Goal: Task Accomplishment & Management: Manage account settings

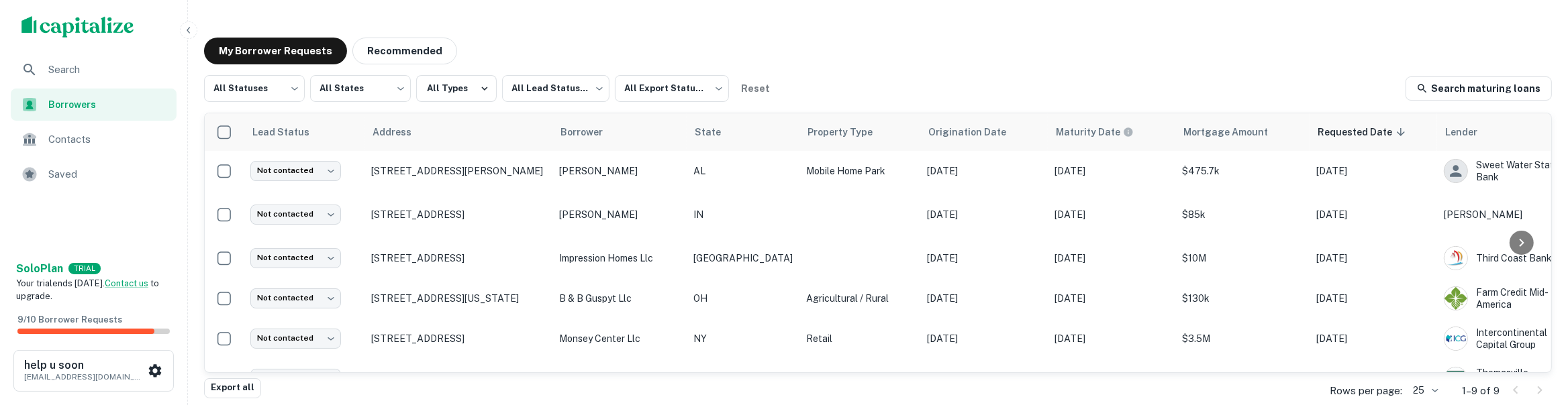
click at [1480, 104] on div "All Statuses *** ​ All States *** ​ All Types All Lead Statuses *** ​ All Expor…" at bounding box center [878, 227] width 1348 height 303
click at [1463, 82] on link "Search maturing loans" at bounding box center [1479, 89] width 146 height 24
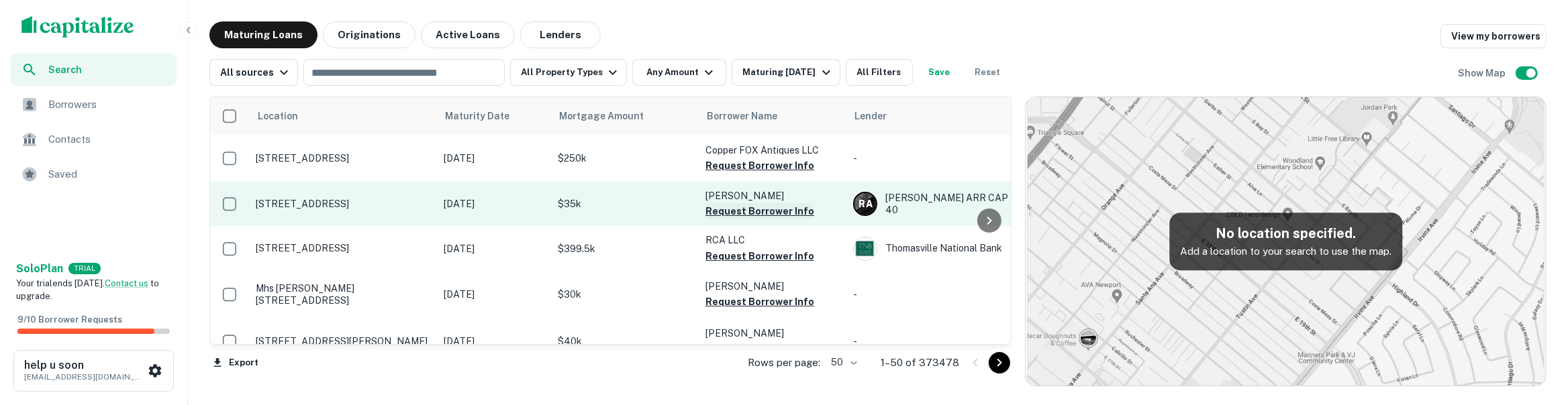
click at [737, 209] on button "Request Borrower Info" at bounding box center [760, 211] width 109 height 16
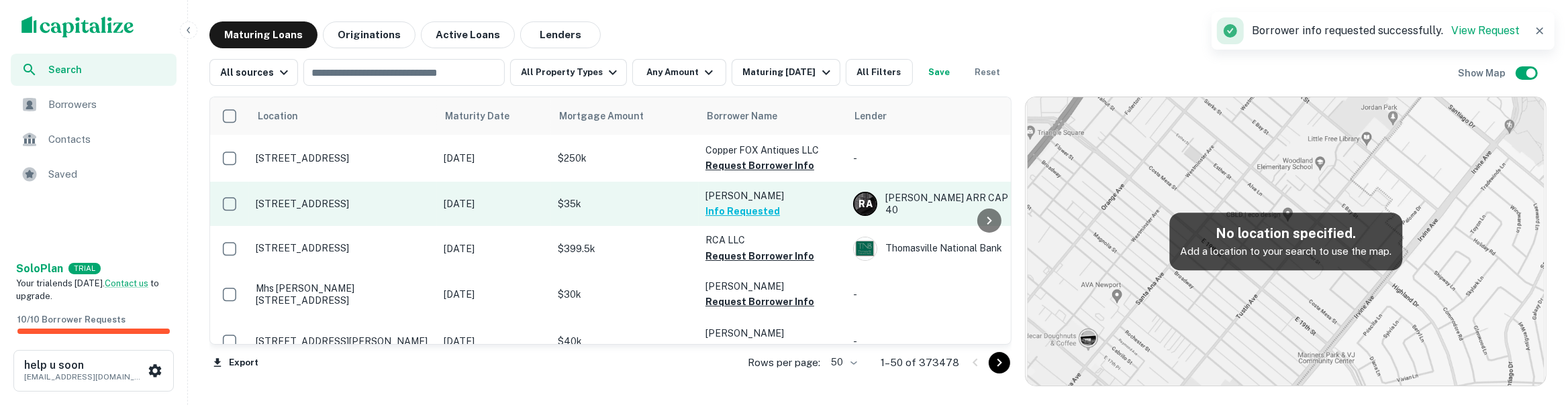
click at [755, 211] on button "Info Requested" at bounding box center [742, 211] width 74 height 16
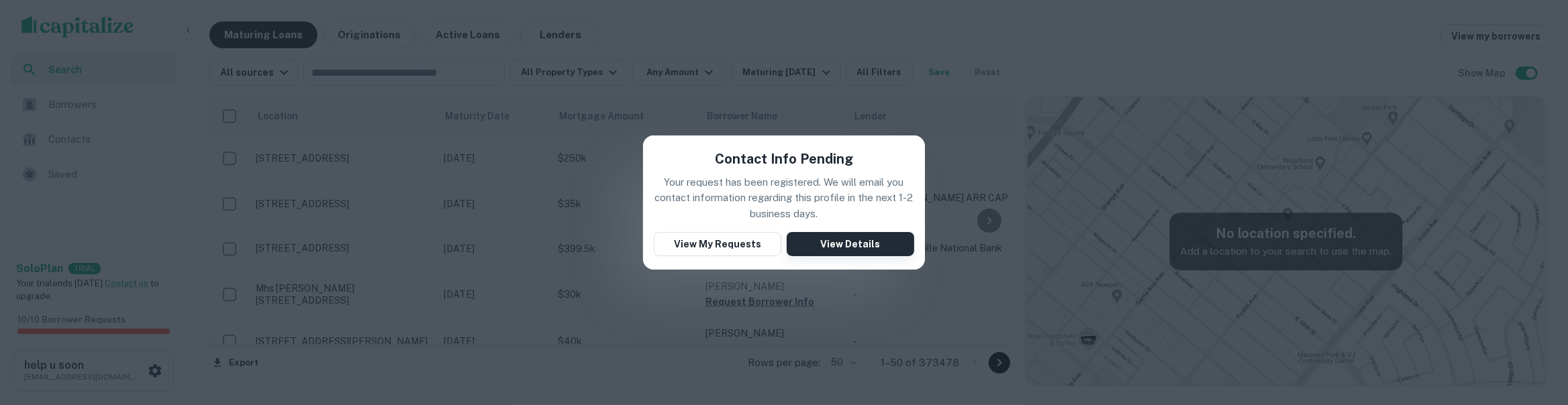
click at [863, 238] on button "View Details" at bounding box center [851, 244] width 127 height 24
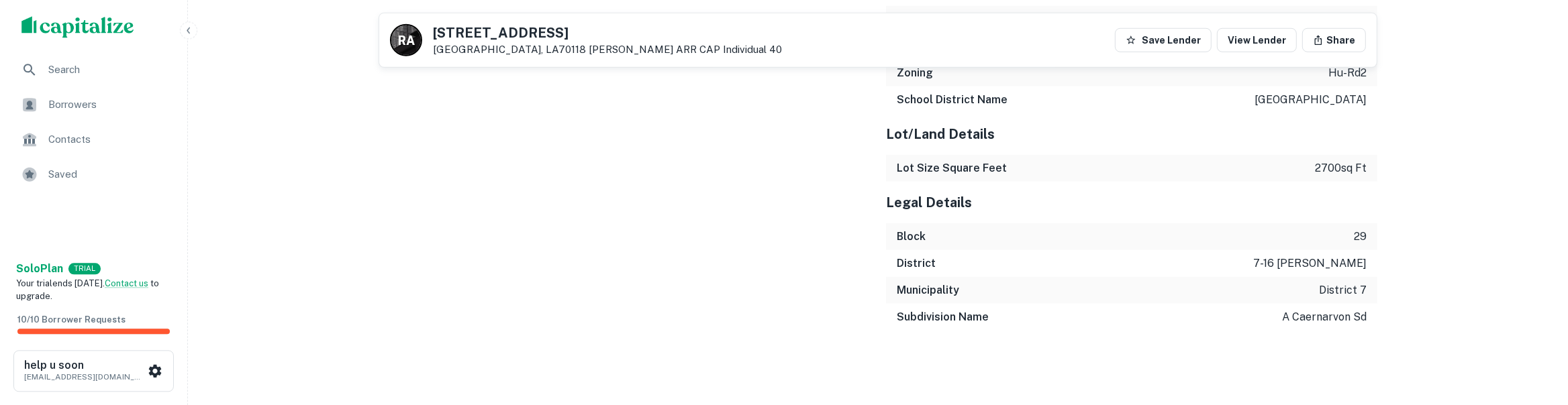
scroll to position [1339, 0]
click at [1285, 39] on link "View Lender" at bounding box center [1257, 39] width 80 height 24
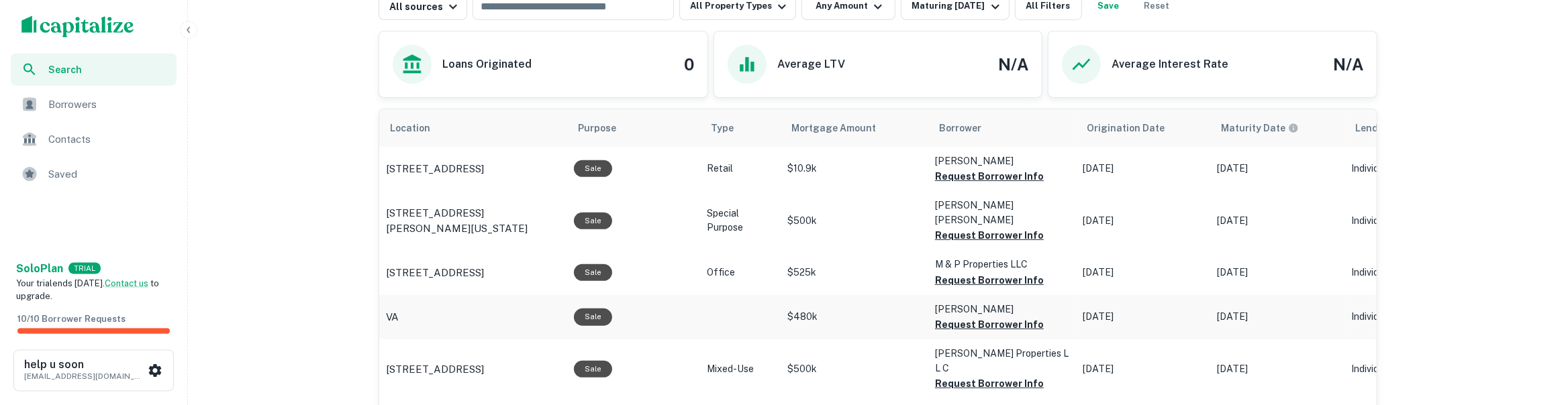
scroll to position [634, 0]
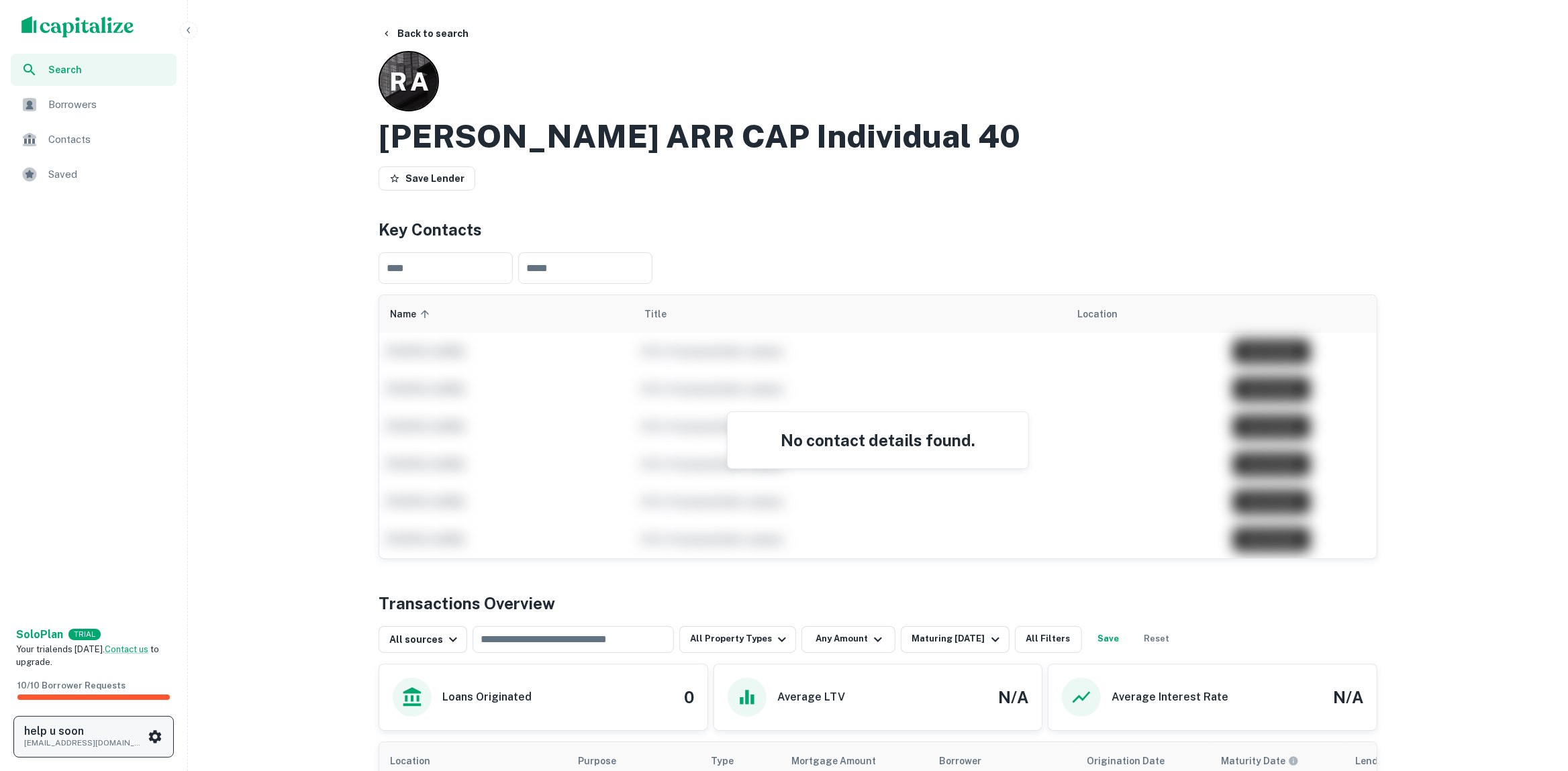
click at [158, 758] on div "help u soon mmm@yopmail.com" at bounding box center [94, 743] width 188 height 55
click at [167, 758] on div "help u soon mmm@yopmail.com" at bounding box center [94, 743] width 188 height 55
click at [168, 732] on button "help u soon mmm@yopmail.com" at bounding box center [94, 737] width 160 height 42
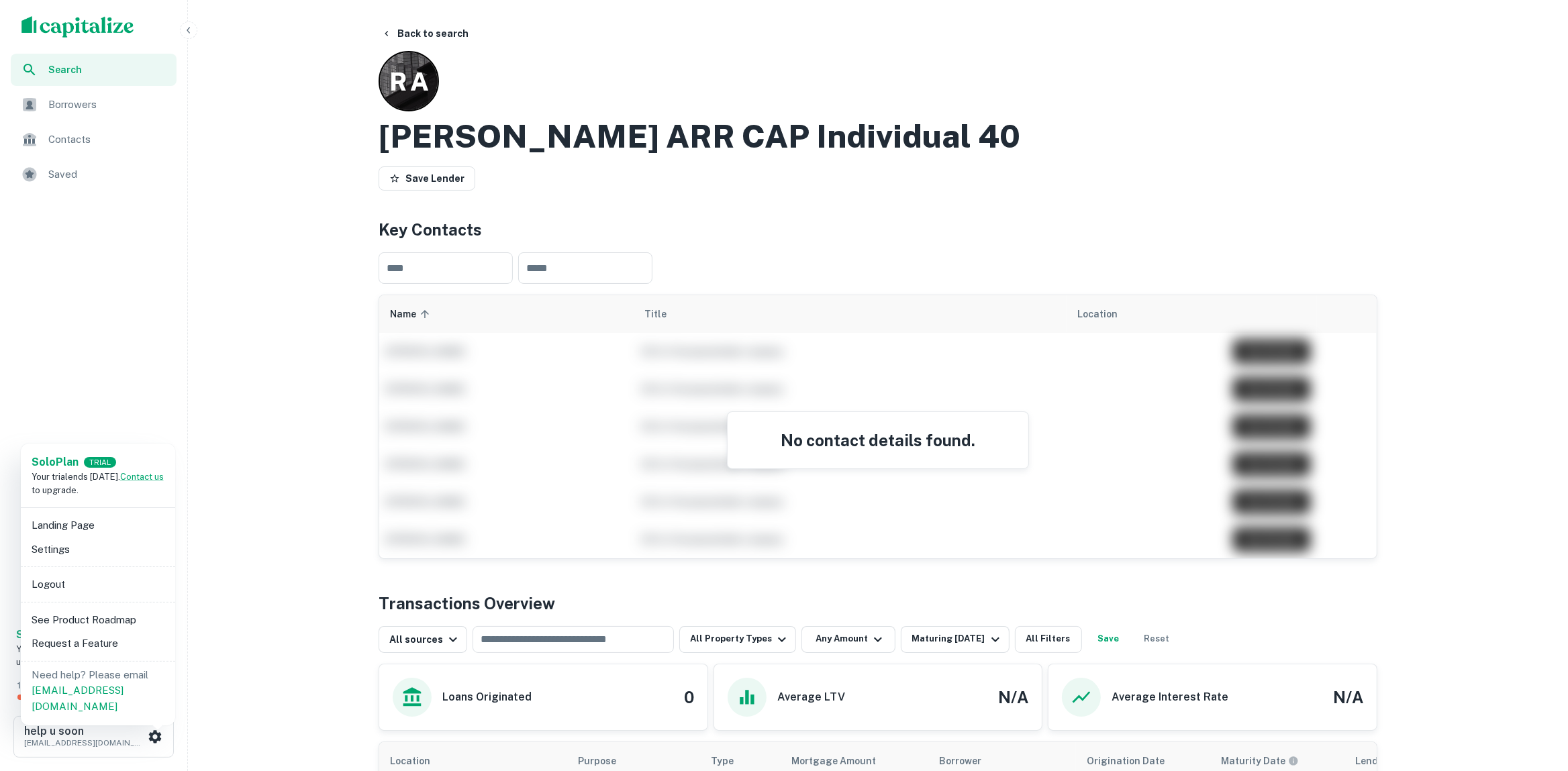
click at [105, 543] on li "Settings" at bounding box center [98, 550] width 144 height 24
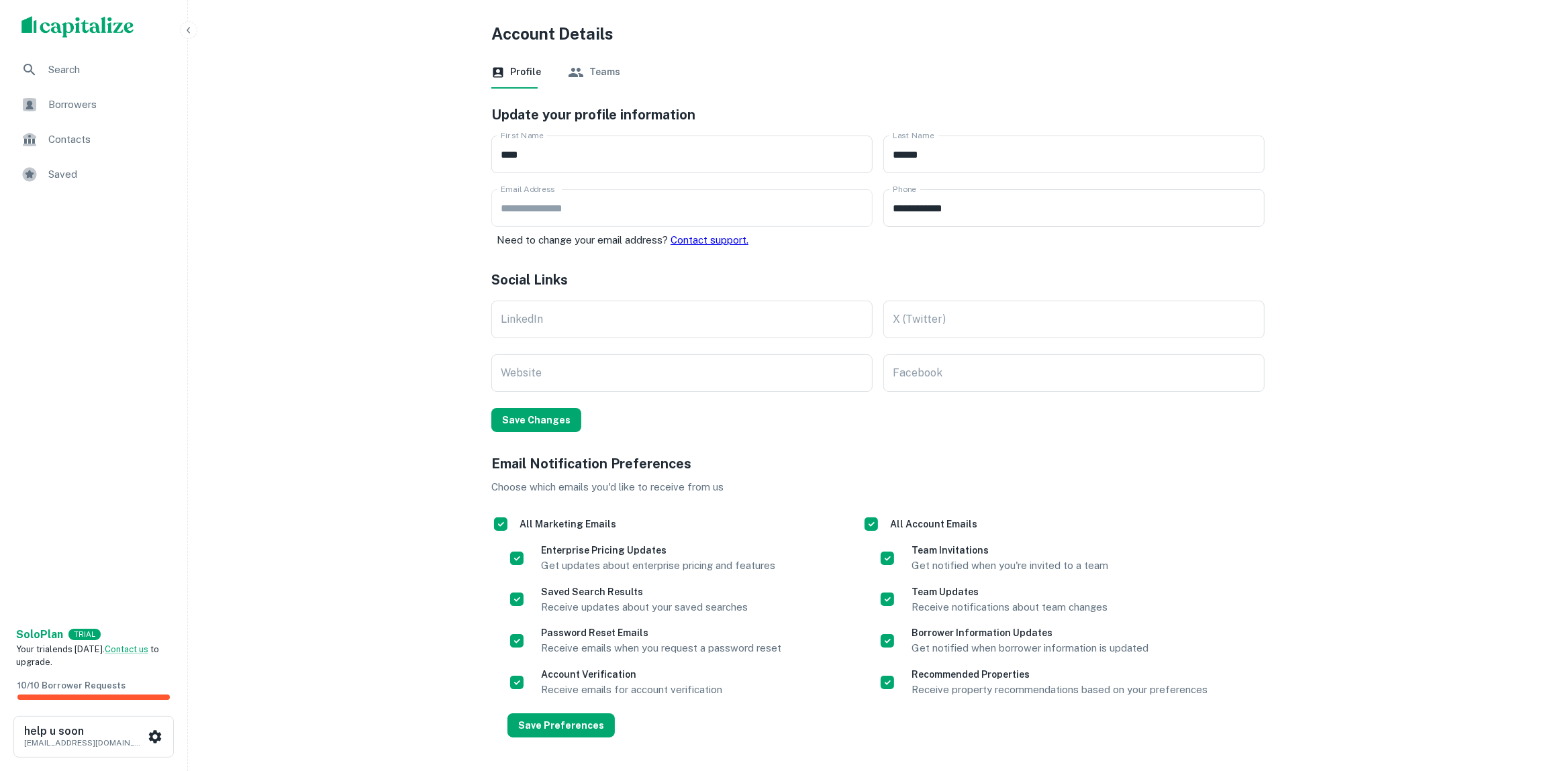
drag, startPoint x: 691, startPoint y: 482, endPoint x: 690, endPoint y: 490, distance: 8.1
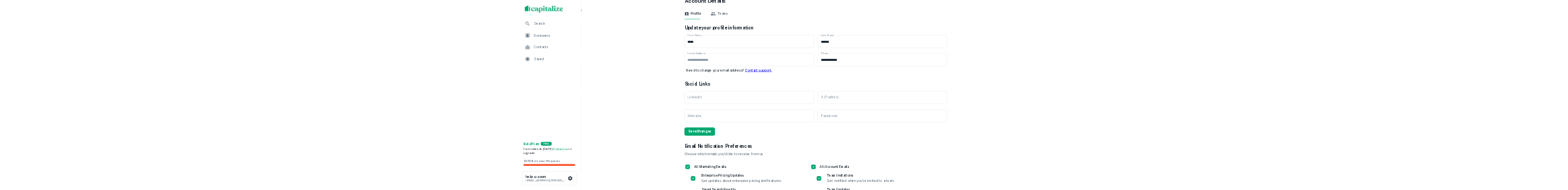
scroll to position [266, 0]
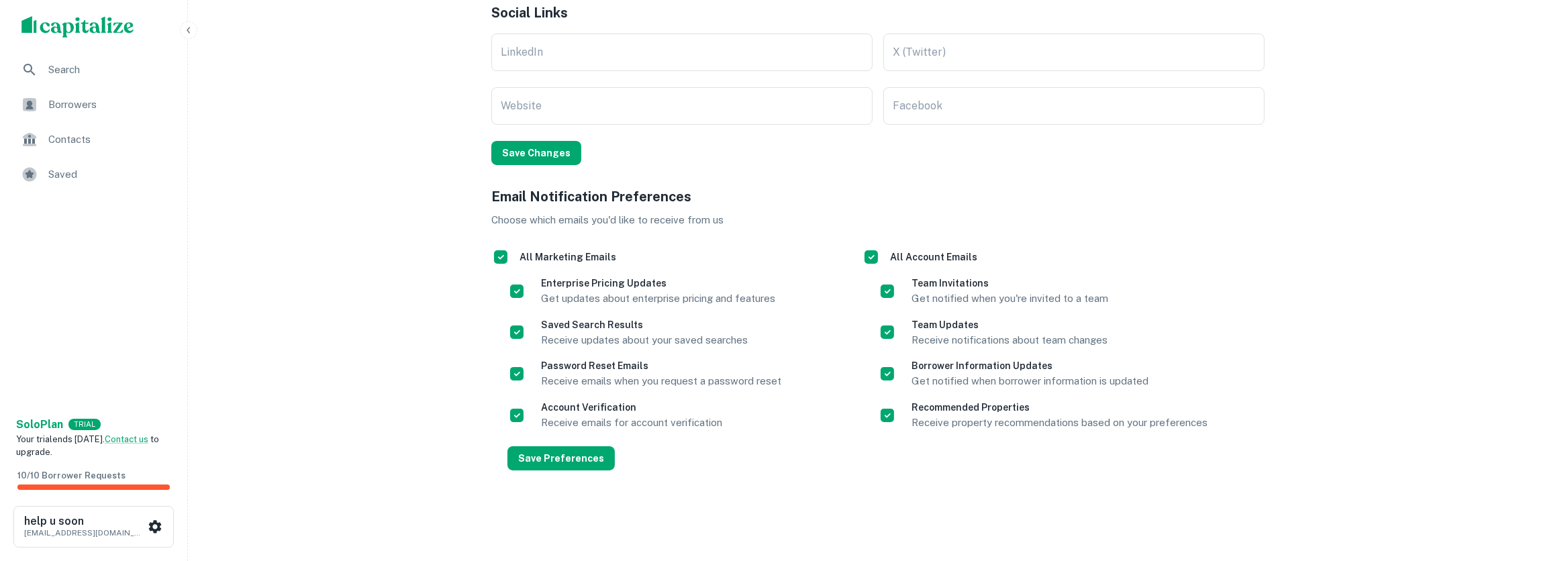
click at [581, 454] on button "Save Preferences" at bounding box center [561, 459] width 107 height 24
drag, startPoint x: 523, startPoint y: 152, endPoint x: 566, endPoint y: 229, distance: 88.2
click at [523, 154] on button "Save Changes" at bounding box center [536, 153] width 90 height 24
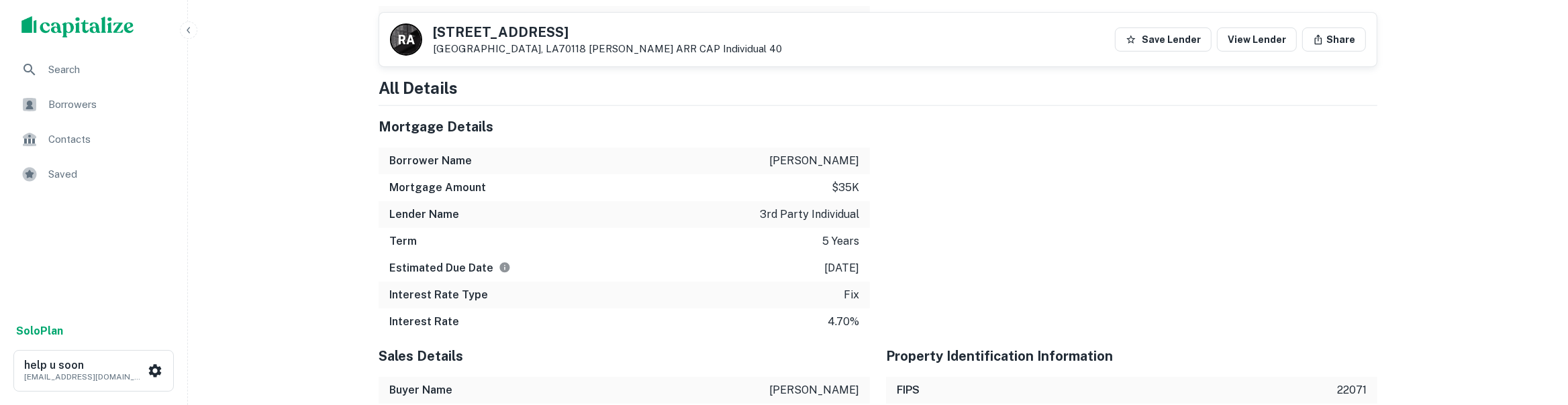
scroll to position [211, 0]
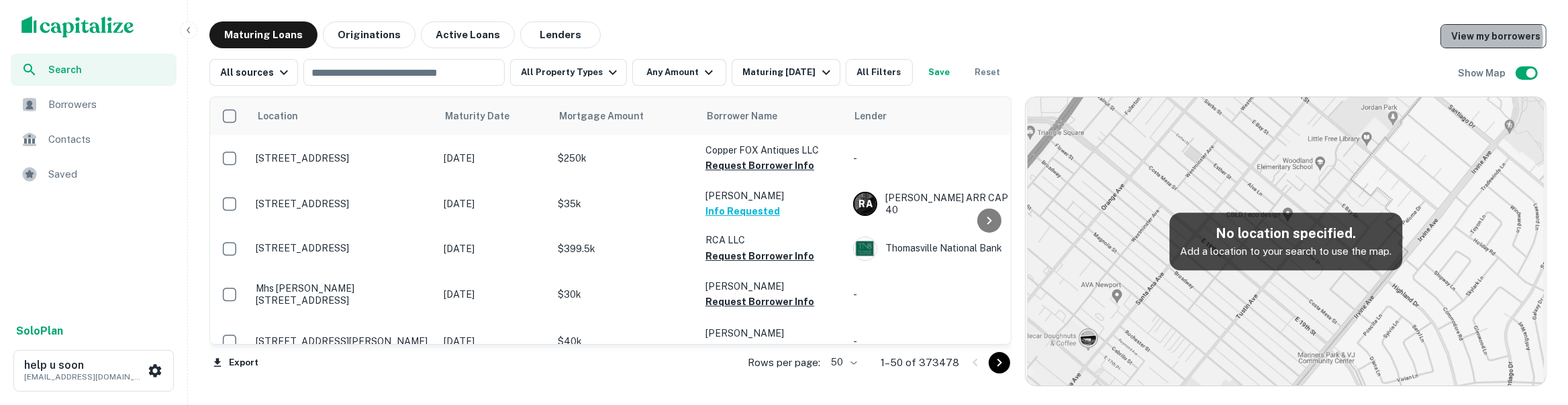
click at [1496, 38] on link "View my borrowers" at bounding box center [1494, 36] width 106 height 24
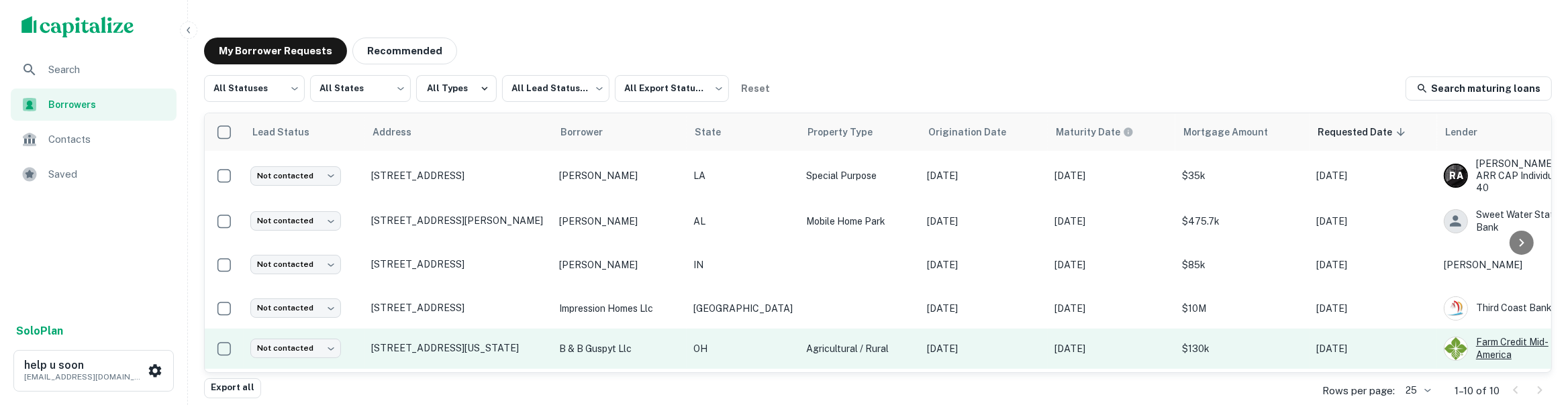
click at [1450, 338] on div "Farm Credit Mid-america" at bounding box center [1504, 348] width 121 height 24
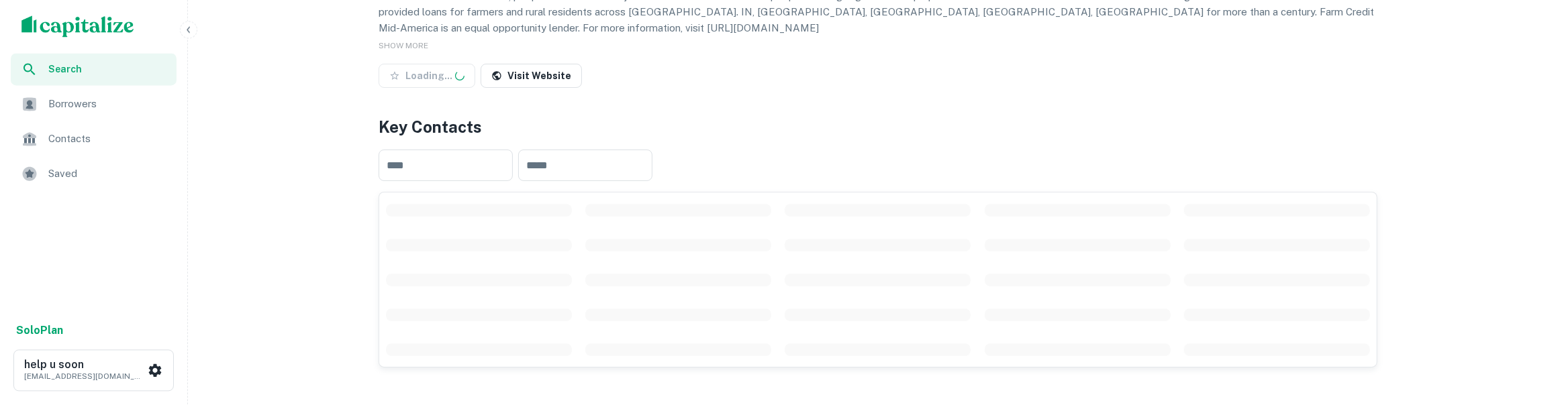
scroll to position [211, 0]
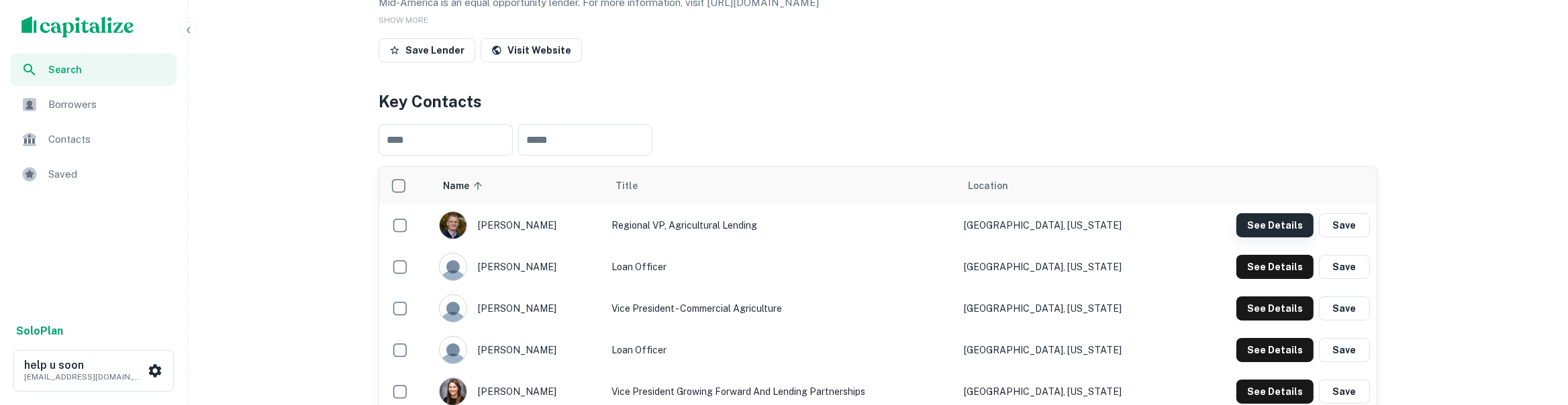
click at [1285, 228] on button "See Details" at bounding box center [1275, 225] width 77 height 24
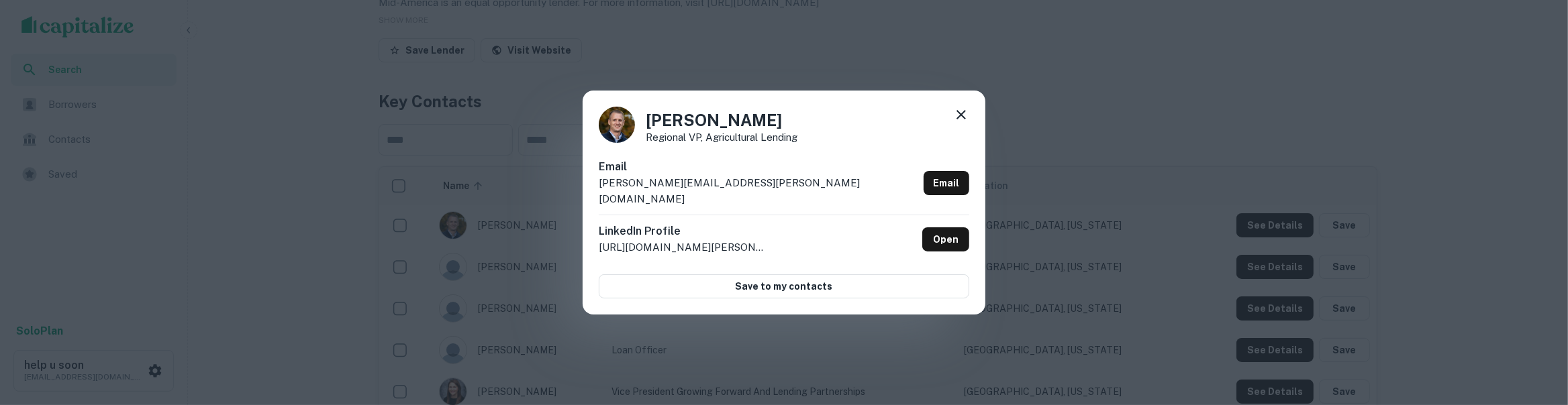
click at [963, 123] on icon at bounding box center [961, 114] width 16 height 16
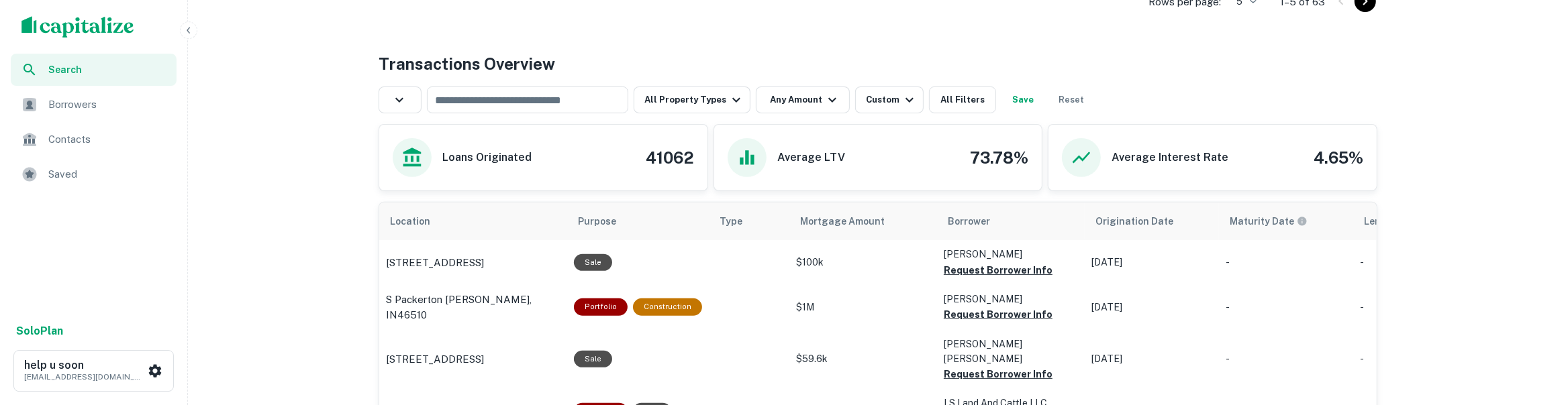
scroll to position [575, 0]
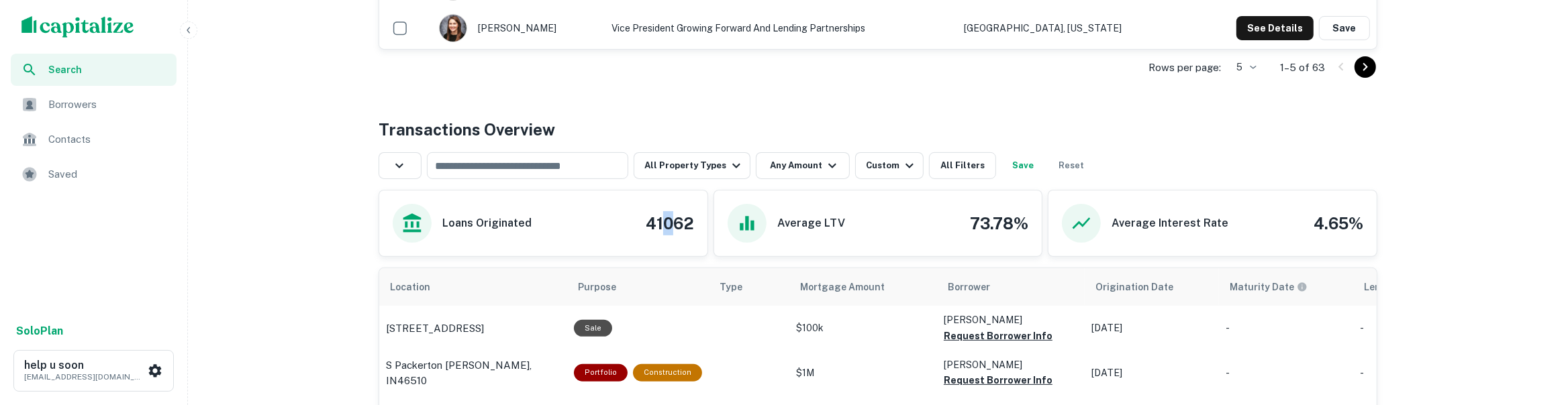
click at [668, 228] on h4 "41062" at bounding box center [670, 223] width 49 height 24
click at [872, 225] on div "Average LTV 73.78%" at bounding box center [878, 223] width 301 height 39
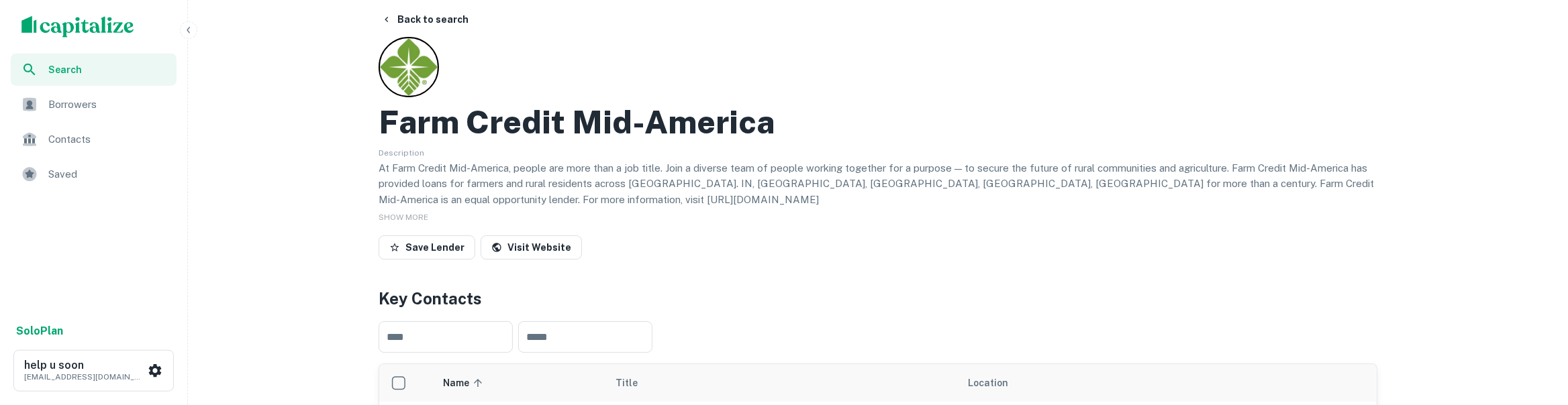
scroll to position [293, 0]
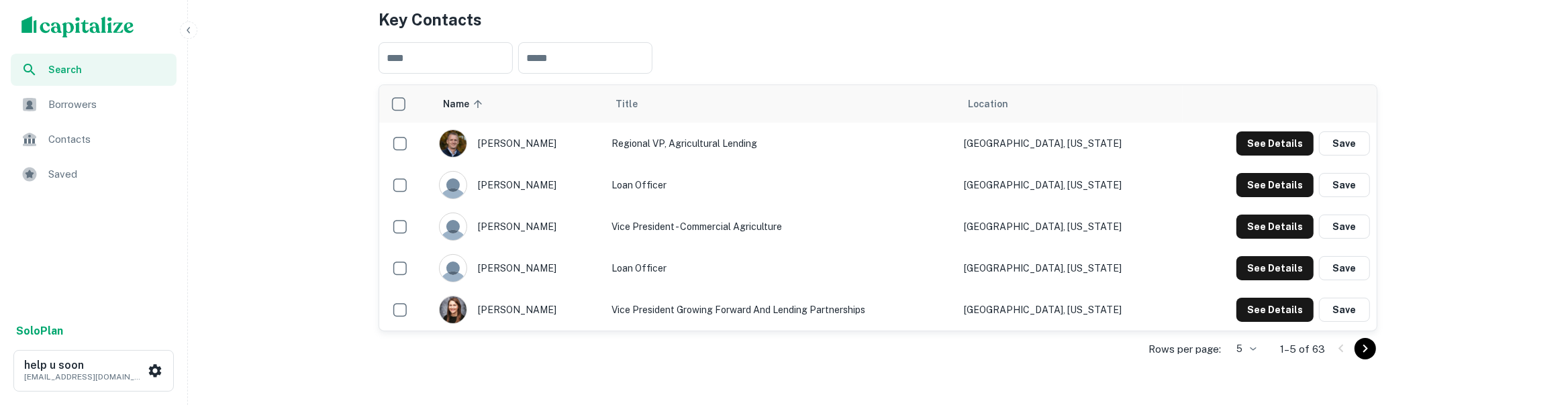
click at [1370, 354] on icon "Go to next page" at bounding box center [1365, 348] width 16 height 16
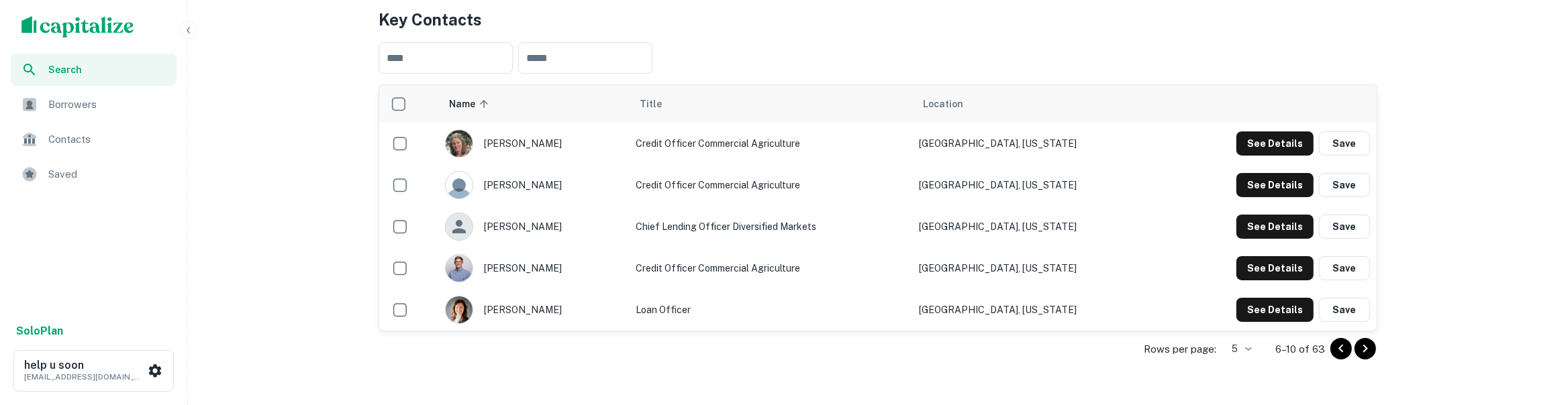
click at [1370, 351] on icon "Go to next page" at bounding box center [1365, 348] width 16 height 16
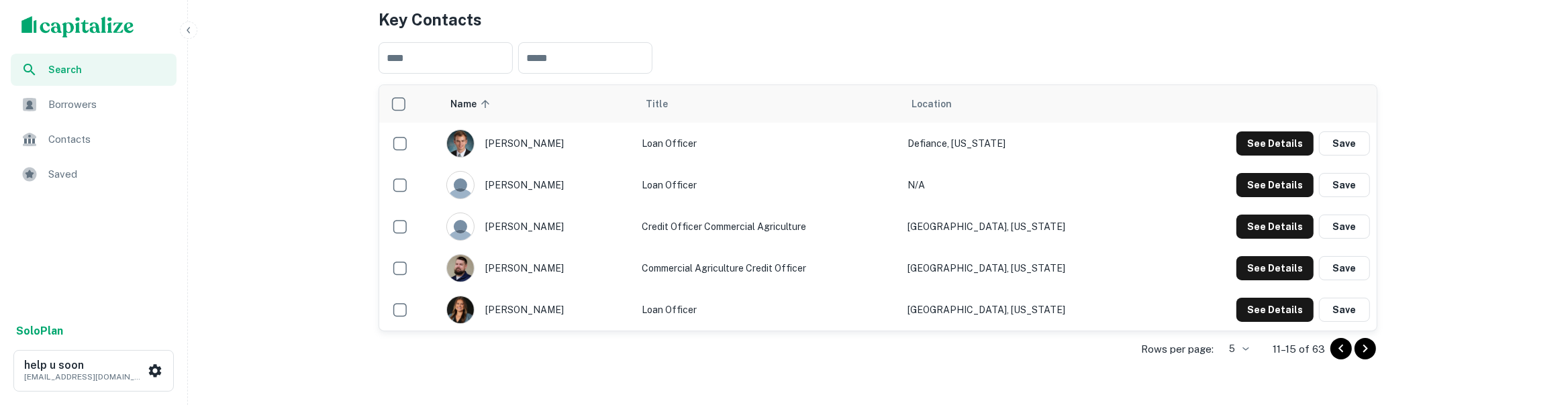
click at [520, 277] on div "ryan otis" at bounding box center [538, 268] width 183 height 28
drag, startPoint x: 521, startPoint y: 265, endPoint x: 510, endPoint y: 268, distance: 11.4
click at [521, 267] on div "ryan otis" at bounding box center [538, 268] width 183 height 28
drag, startPoint x: 524, startPoint y: 318, endPoint x: 456, endPoint y: 298, distance: 70.9
click at [523, 316] on div "taylor pugh" at bounding box center [538, 310] width 183 height 28
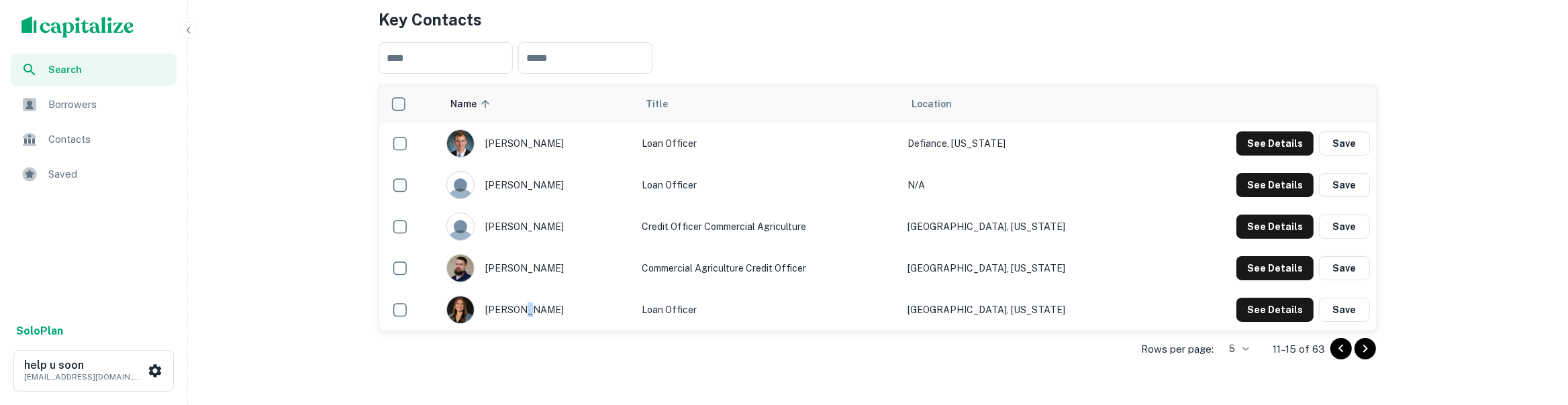
click at [1342, 260] on button "Save" at bounding box center [1345, 268] width 51 height 24
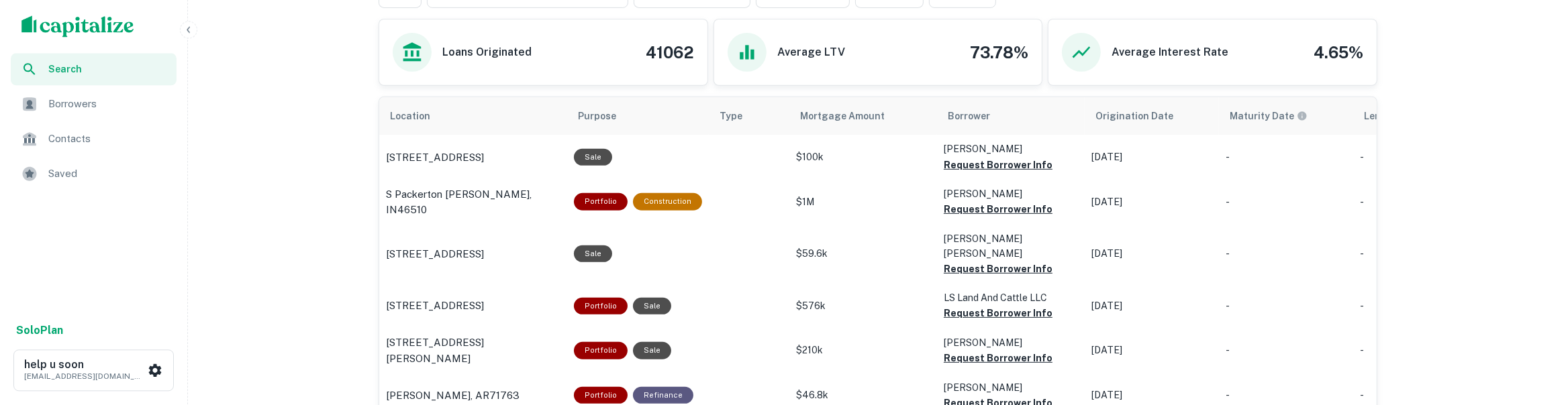
scroll to position [927, 0]
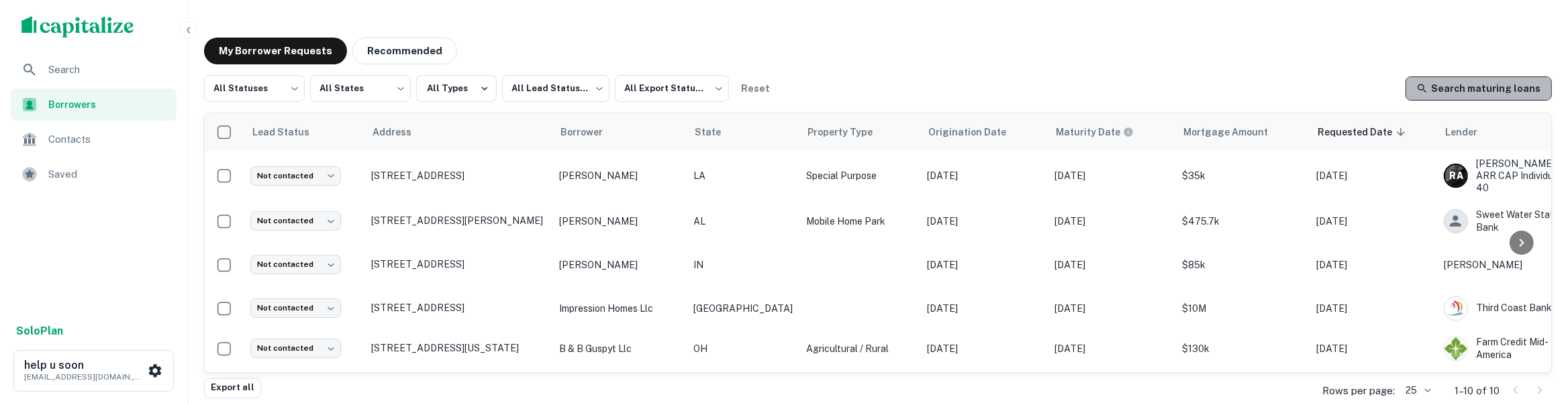
click at [1514, 89] on link "Search maturing loans" at bounding box center [1479, 89] width 146 height 24
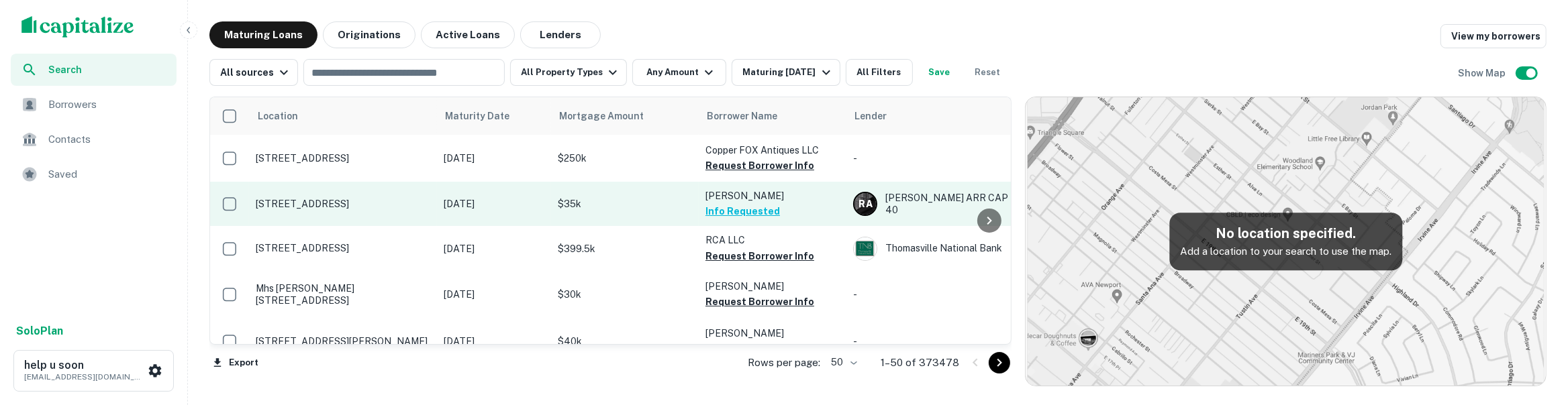
click at [732, 215] on button "Info Requested" at bounding box center [742, 211] width 74 height 16
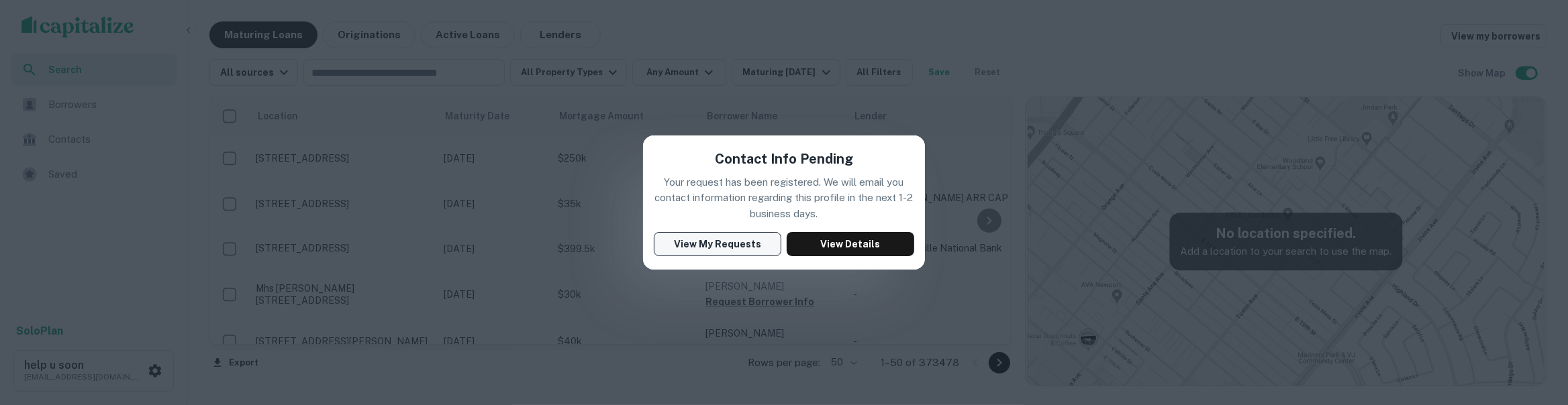
click at [745, 245] on button "View My Requests" at bounding box center [717, 244] width 127 height 24
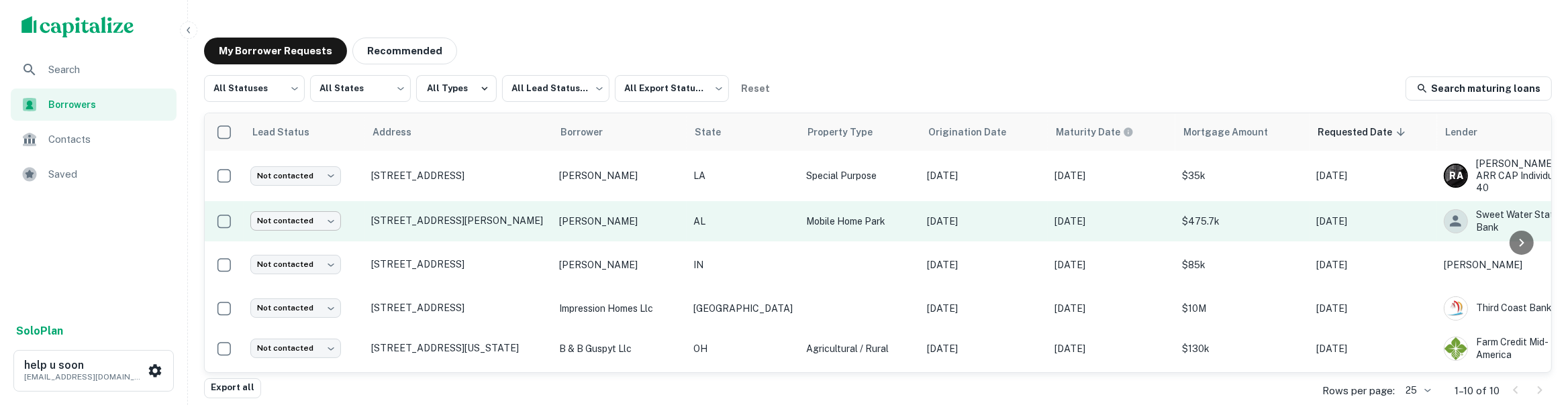
click at [313, 220] on body "Search Borrowers Contacts Saved Solo Plan help u soon mmm@yopmail.com My Borrow…" at bounding box center [784, 202] width 1568 height 405
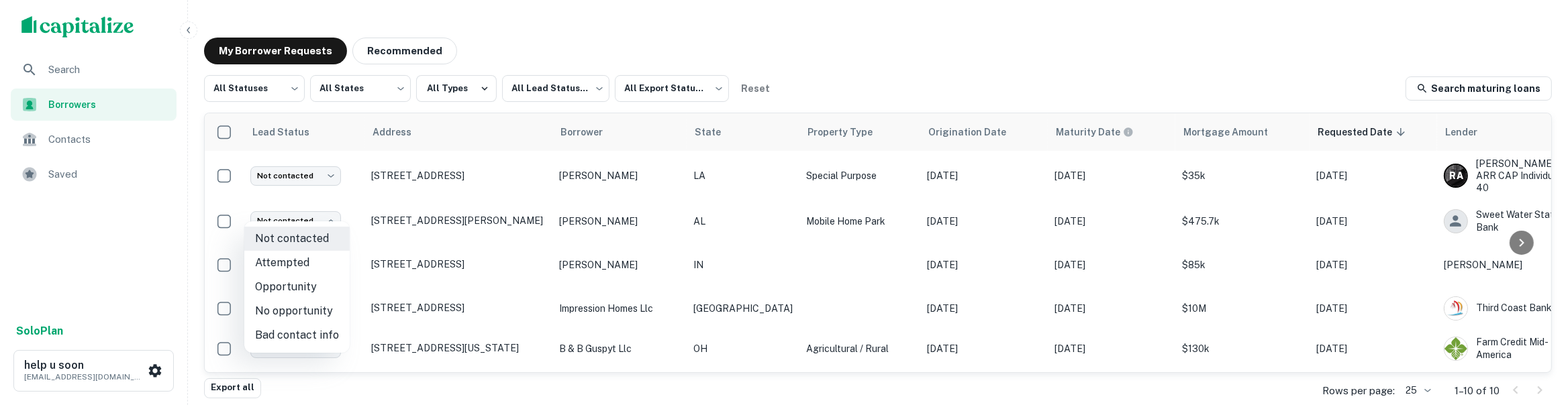
drag, startPoint x: 1096, startPoint y: 68, endPoint x: 1400, endPoint y: 59, distance: 304.1
click at [1097, 68] on div at bounding box center [784, 202] width 1568 height 405
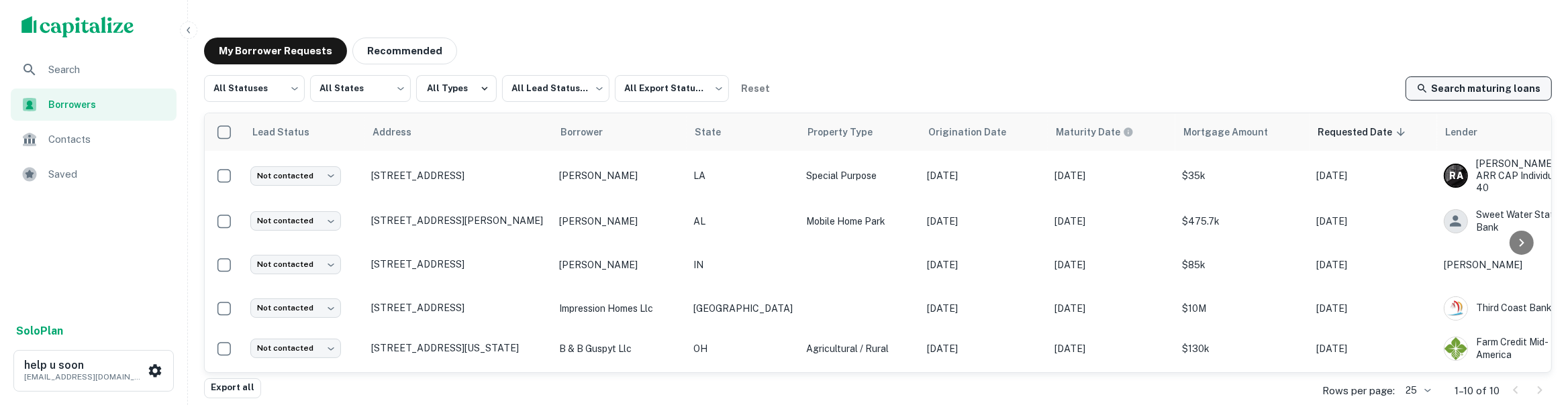
click at [1503, 92] on link "Search maturing loans" at bounding box center [1479, 89] width 146 height 24
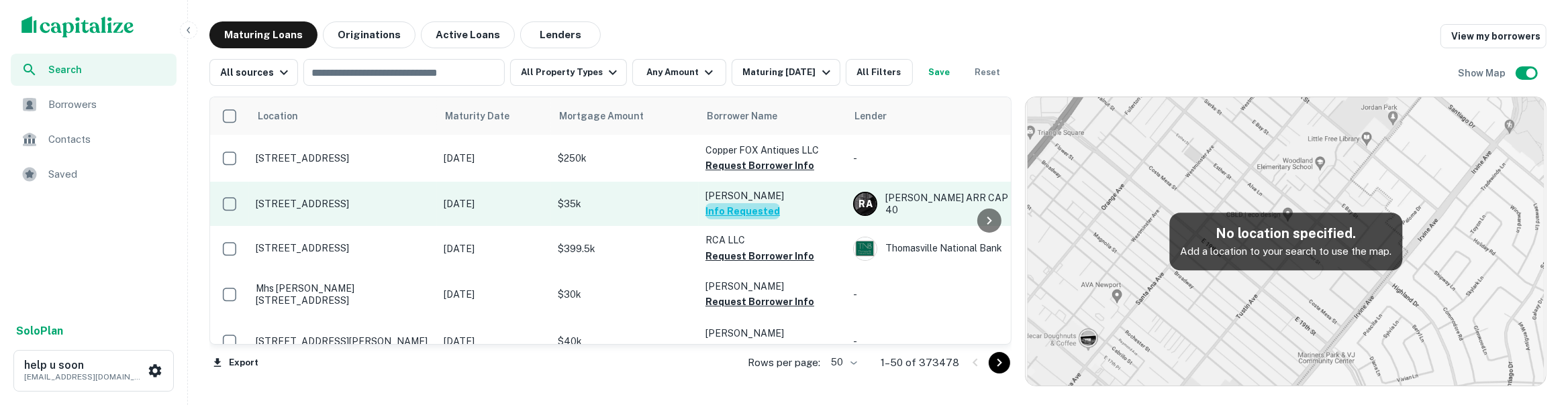
click at [745, 219] on button "Info Requested" at bounding box center [742, 211] width 74 height 16
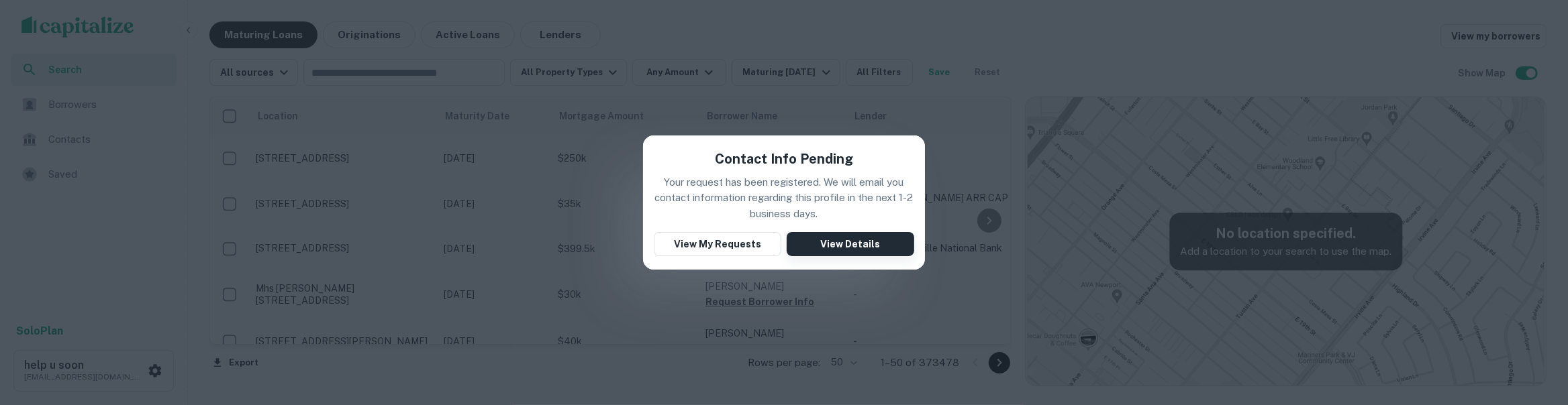
click at [876, 248] on button "View Details" at bounding box center [851, 244] width 127 height 24
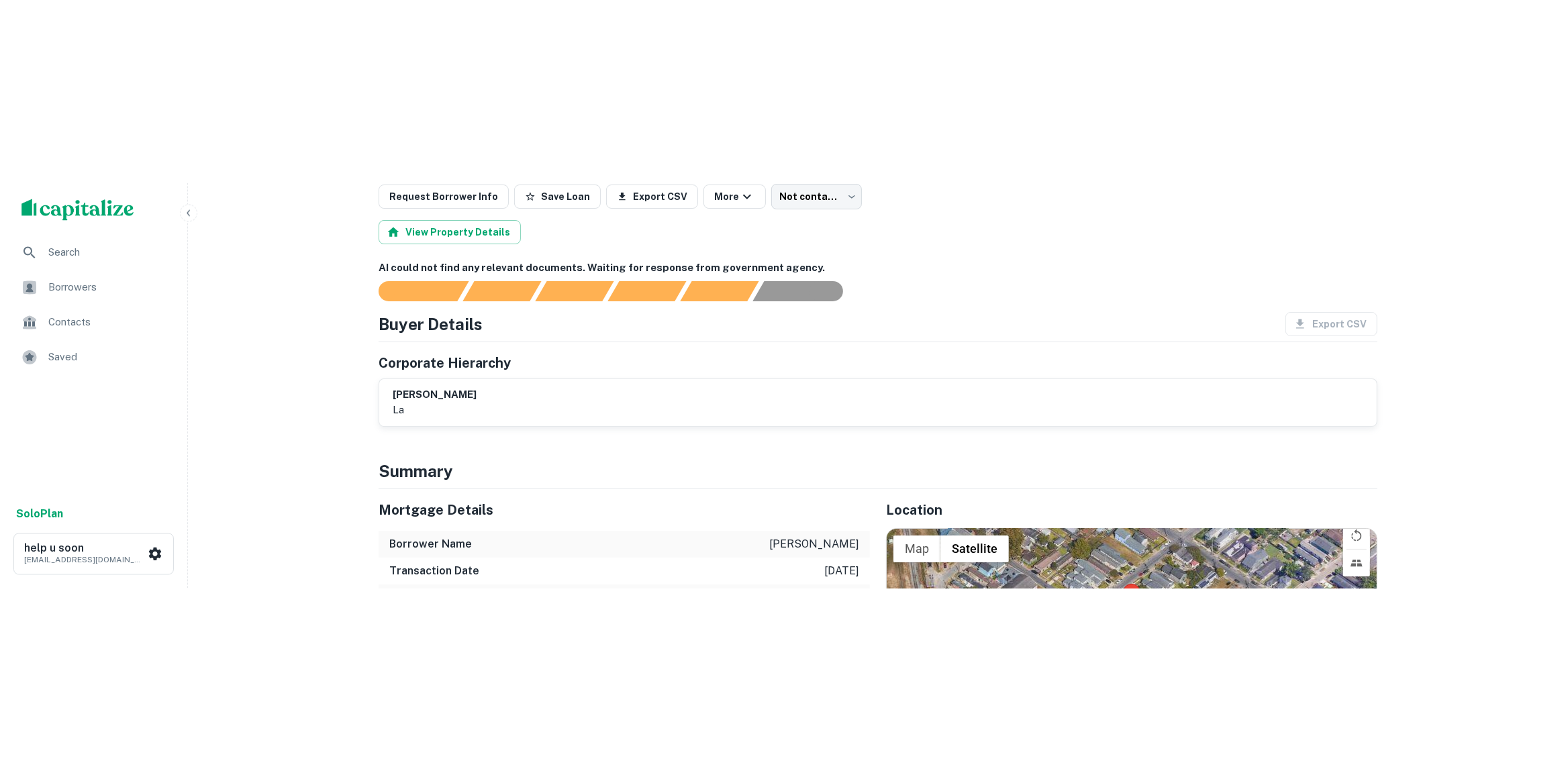
scroll to position [141, 0]
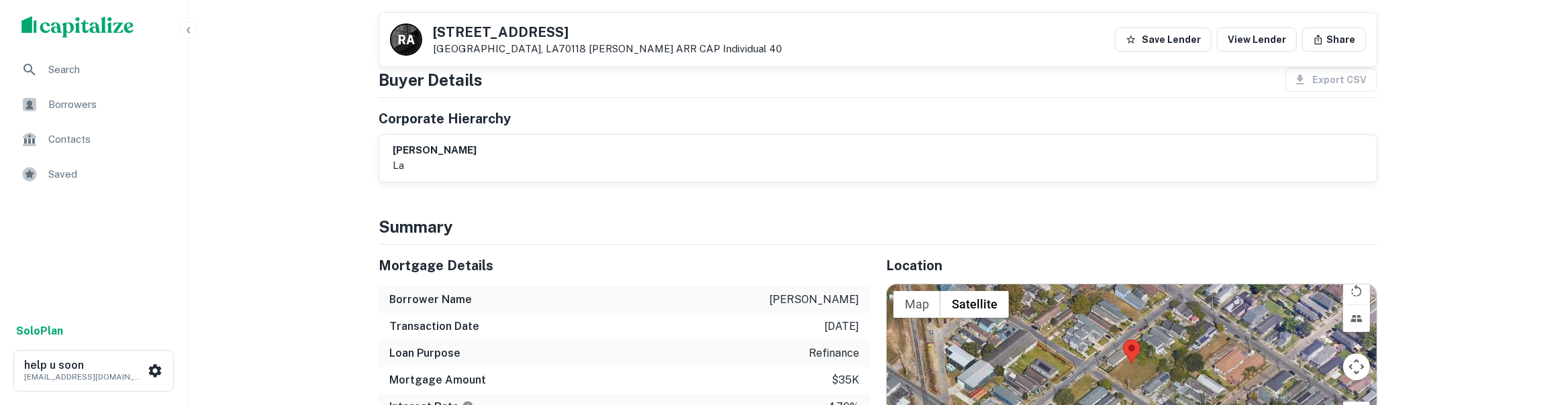
click at [1247, 182] on div "skinner peter la" at bounding box center [878, 158] width 997 height 47
drag, startPoint x: 810, startPoint y: 167, endPoint x: 577, endPoint y: 170, distance: 233.0
click at [637, 168] on div "skinner peter la" at bounding box center [879, 158] width 971 height 31
click at [482, 181] on div "skinner peter la" at bounding box center [878, 158] width 997 height 47
click at [404, 162] on p "la" at bounding box center [435, 165] width 84 height 16
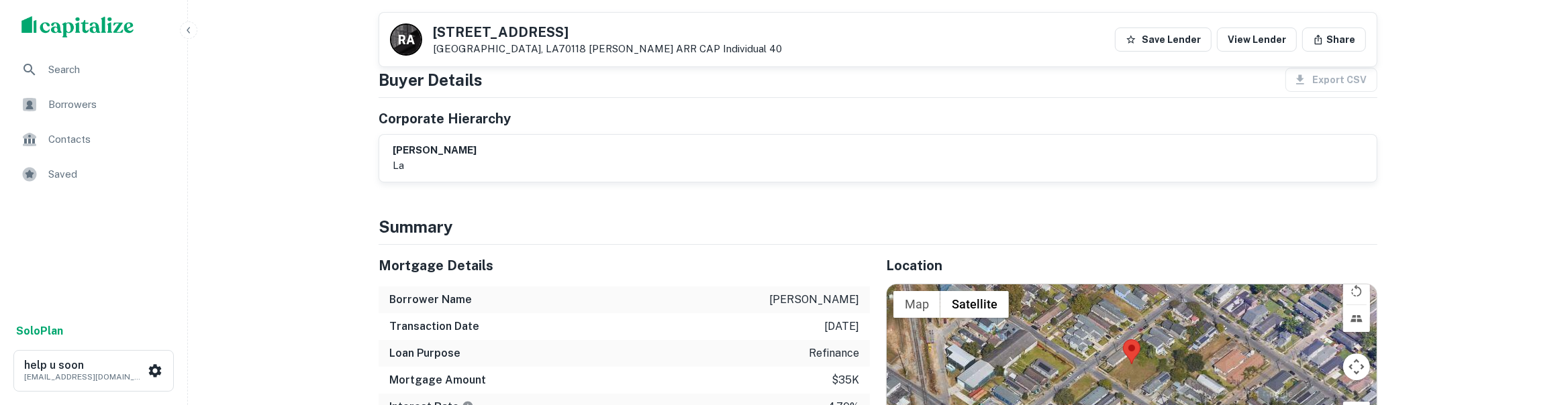
drag, startPoint x: 565, startPoint y: 185, endPoint x: 601, endPoint y: 182, distance: 36.1
click at [593, 182] on div "skinner peter la" at bounding box center [878, 158] width 997 height 47
click at [994, 403] on div at bounding box center [1132, 365] width 490 height 161
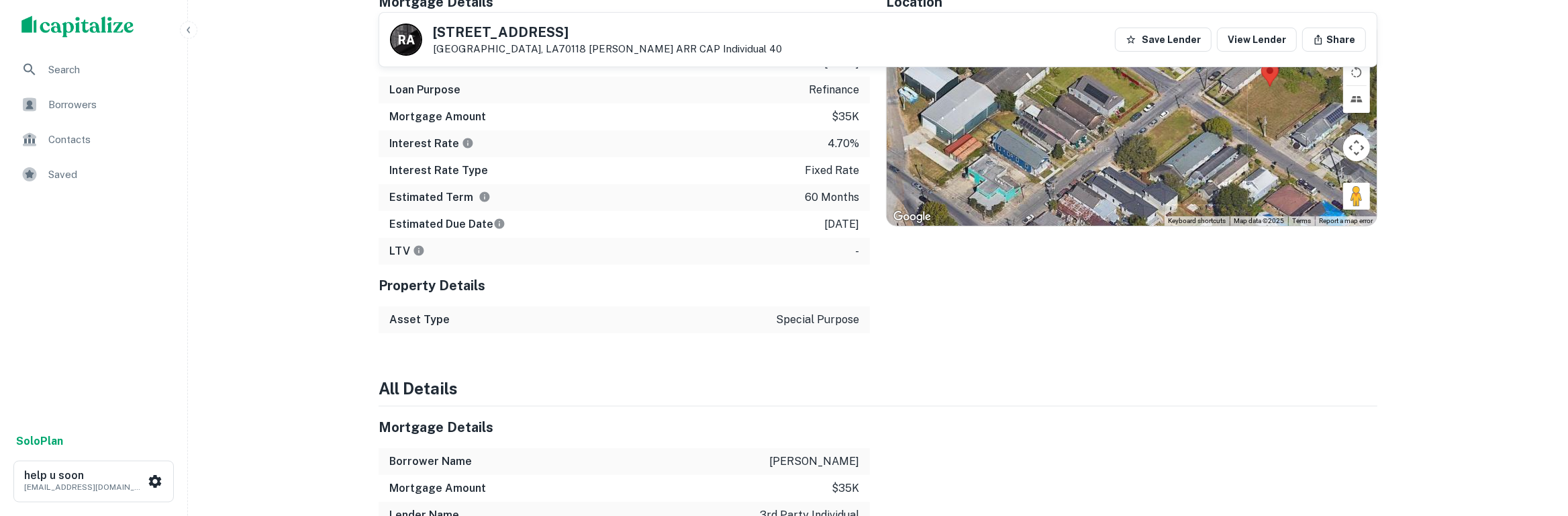
scroll to position [0, 0]
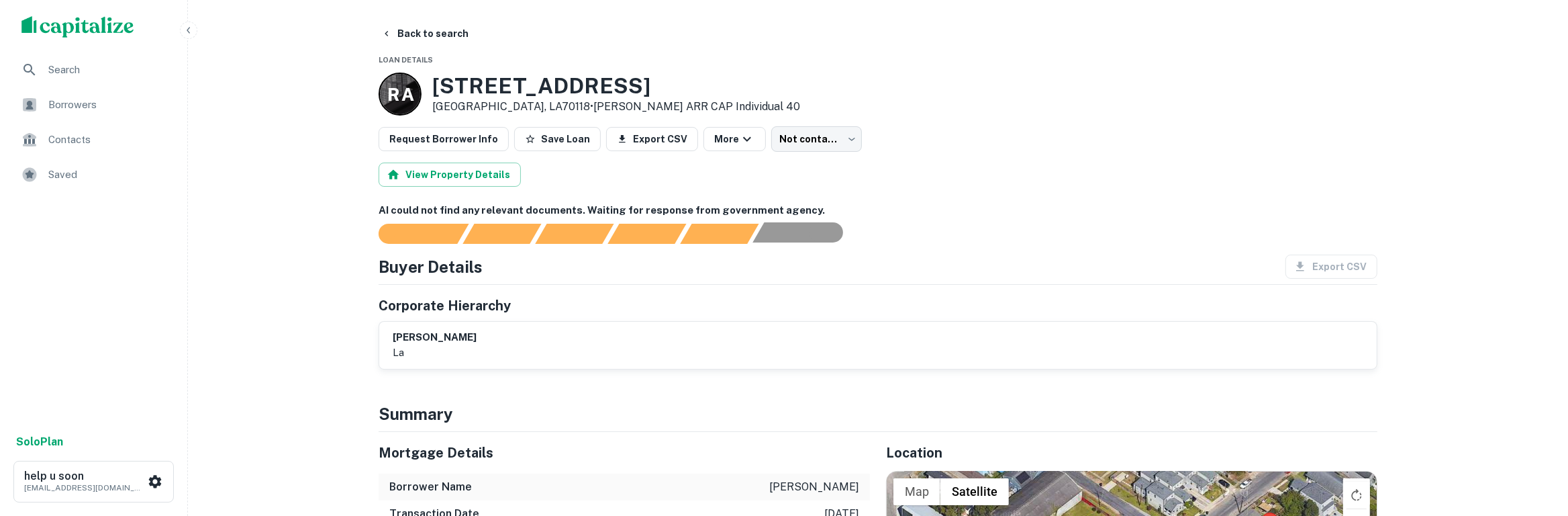
click at [805, 237] on div "AI fulfillment process complete." at bounding box center [792, 232] width 79 height 20
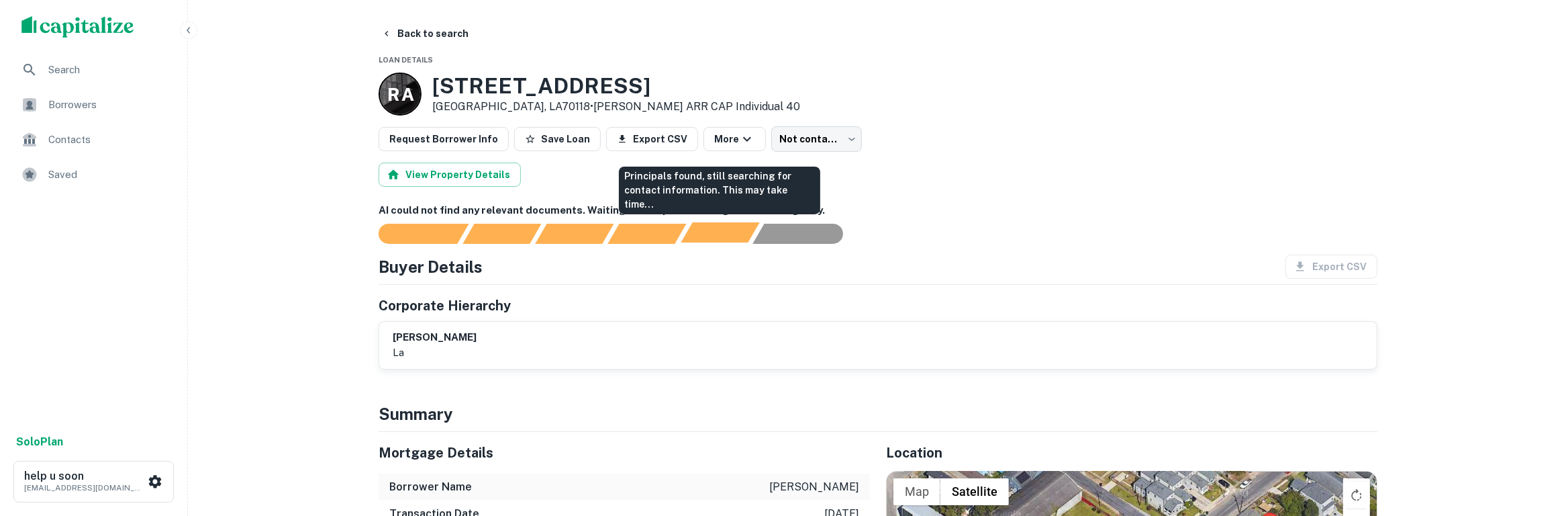
click at [701, 234] on div "Principals found, still searching for contact information. This may take time..." at bounding box center [720, 232] width 79 height 20
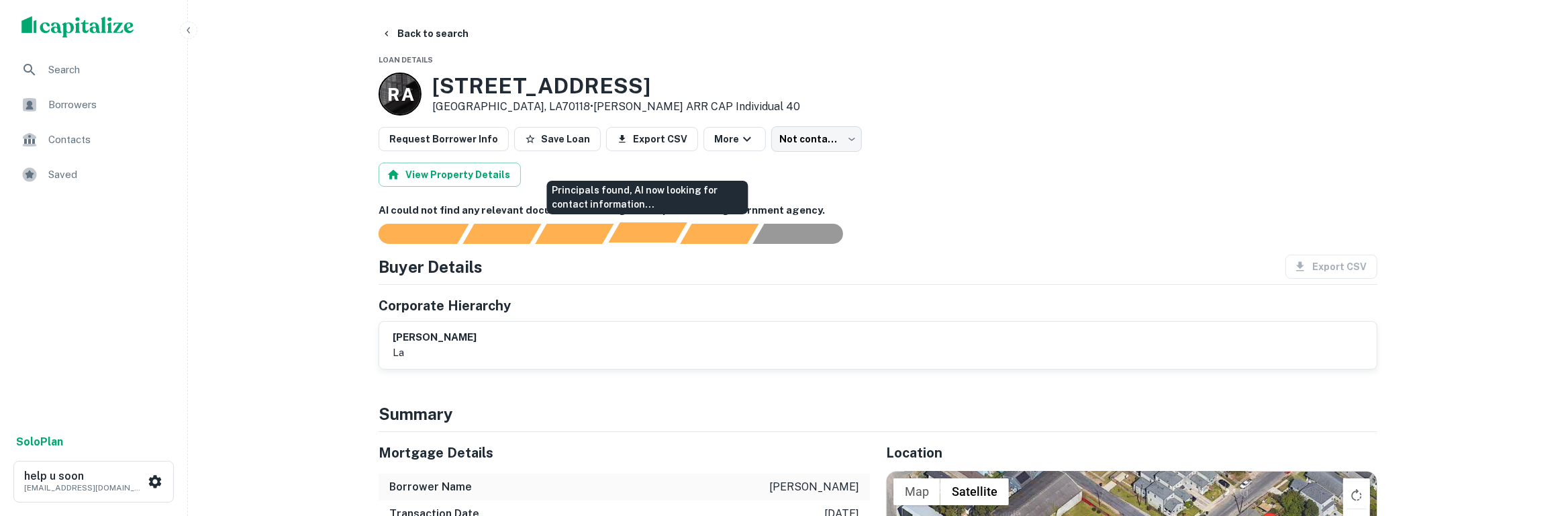
click at [669, 235] on div "Principals found, AI now looking for contact information..." at bounding box center [648, 232] width 79 height 20
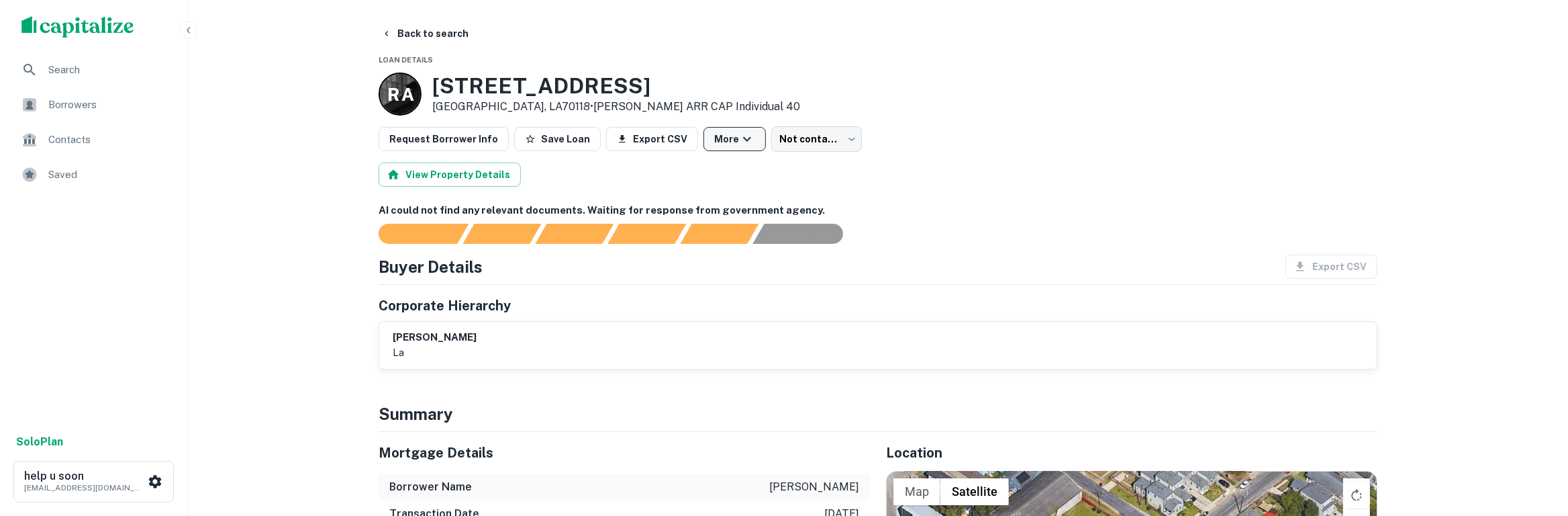
click at [739, 143] on icon "button" at bounding box center [747, 139] width 16 height 16
click at [813, 140] on div at bounding box center [784, 258] width 1568 height 516
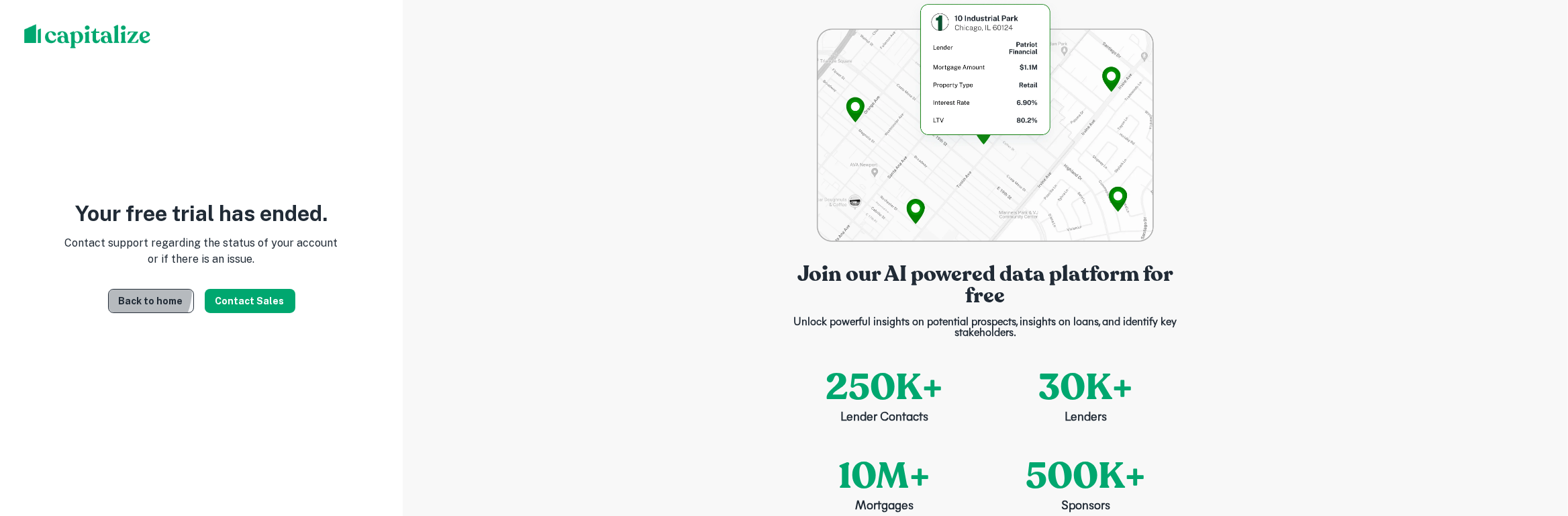
click at [134, 290] on link "Back to home" at bounding box center [151, 301] width 86 height 24
